Goal: Information Seeking & Learning: Learn about a topic

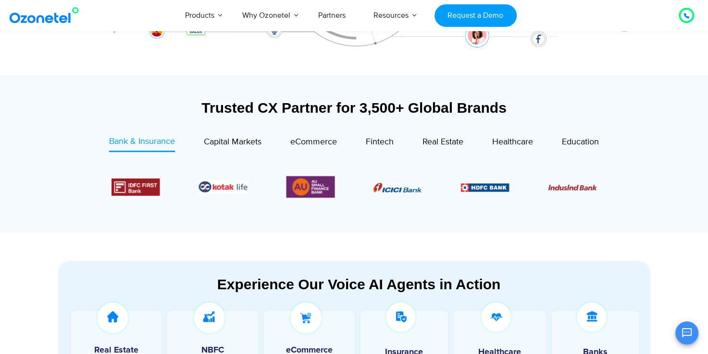
scroll to position [304, 0]
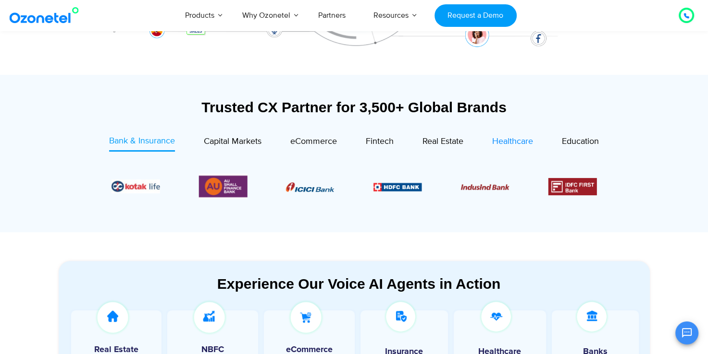
click at [513, 151] on link "Healthcare" at bounding box center [512, 143] width 41 height 16
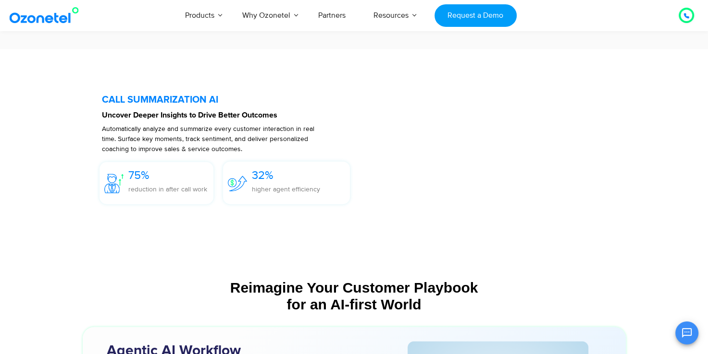
scroll to position [2201, 0]
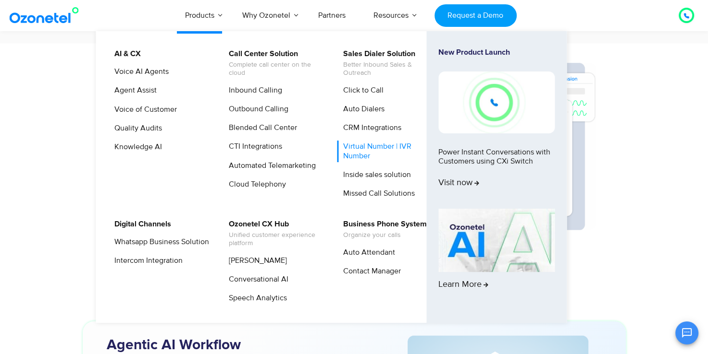
click at [355, 159] on link "Virtual Number | IVR Number" at bounding box center [388, 151] width 102 height 21
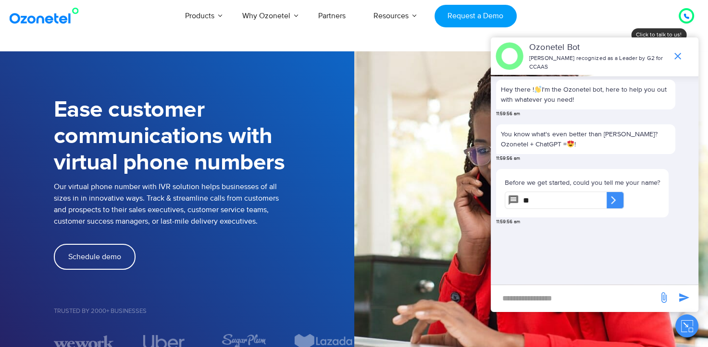
type input "*"
type input "**********"
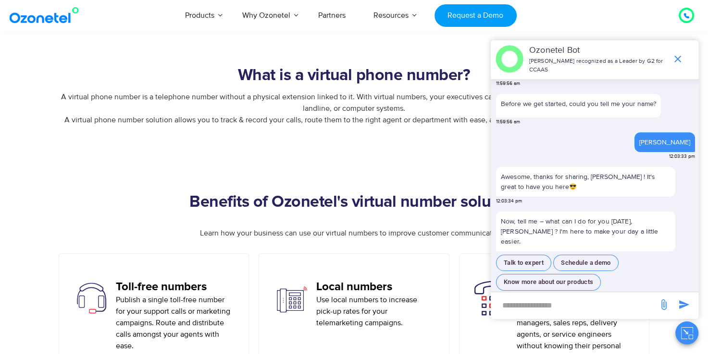
scroll to position [372, 0]
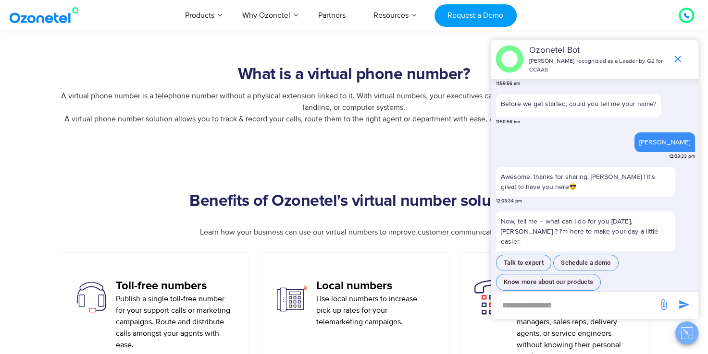
click at [684, 338] on icon "Close chat" at bounding box center [687, 334] width 12 height 12
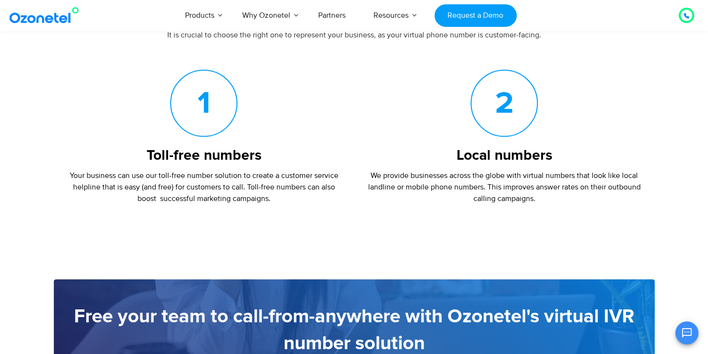
scroll to position [1055, 0]
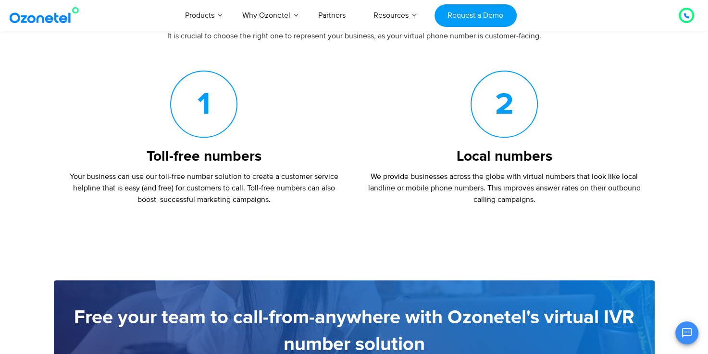
click at [431, 232] on section "Free your team to call-from-anywhere with Ozonetel's virtual IVR number solutio…" at bounding box center [354, 342] width 708 height 228
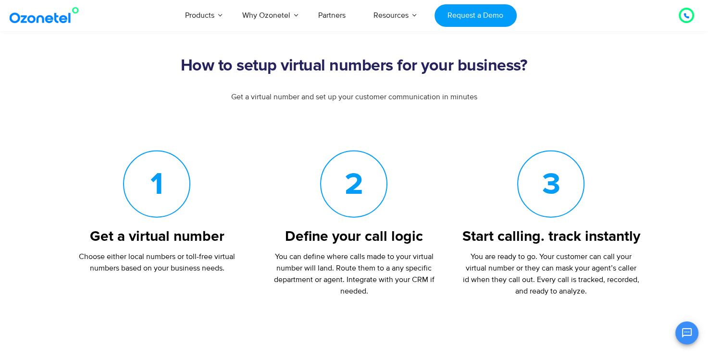
scroll to position [2004, 0]
